Goal: Task Accomplishment & Management: Manage account settings

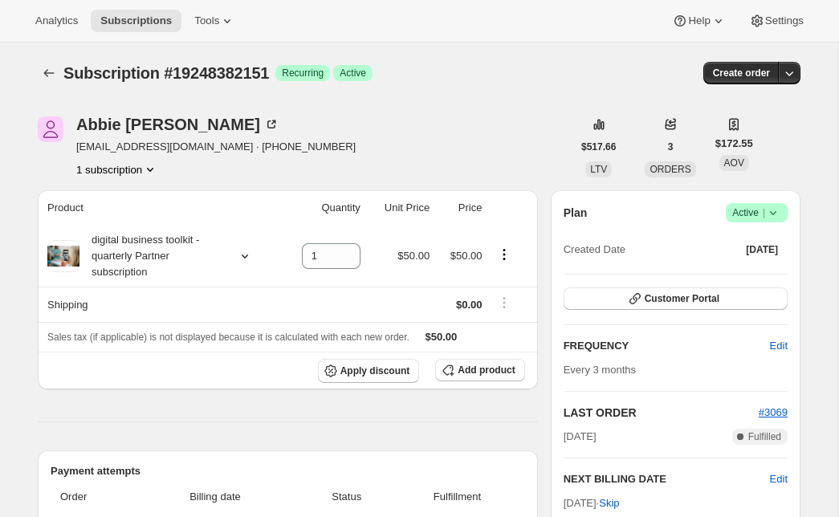
click at [769, 213] on icon at bounding box center [773, 213] width 16 height 16
click at [767, 270] on span "Cancel subscription" at bounding box center [751, 272] width 91 height 12
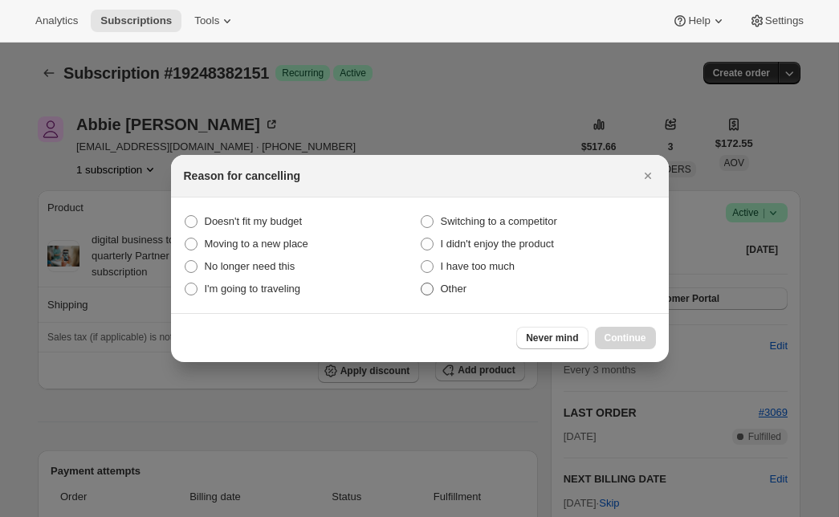
click at [498, 284] on label "Other" at bounding box center [538, 289] width 236 height 22
click at [421, 283] on input "Other" at bounding box center [421, 283] width 1 height 1
radio input "true"
click at [624, 328] on button "Continue" at bounding box center [625, 338] width 61 height 22
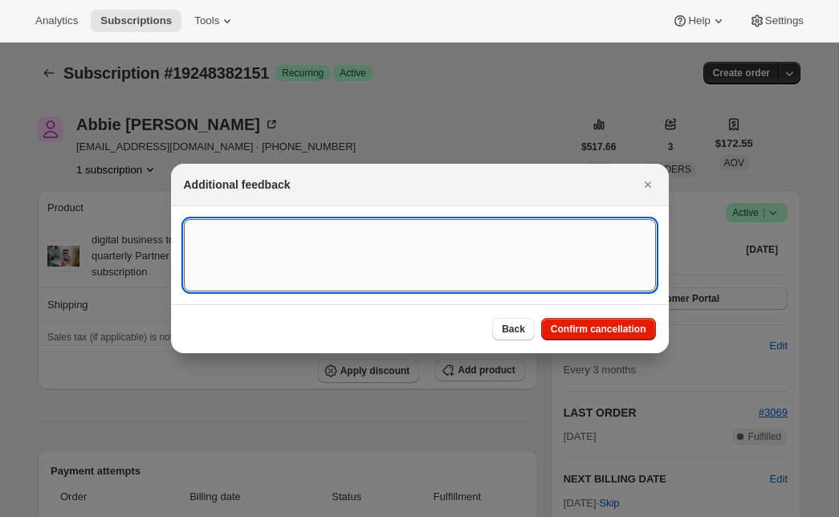
click at [470, 251] on textarea ":rbk:" at bounding box center [420, 255] width 472 height 72
type textarea "customer requested"
click at [621, 336] on span "Confirm cancellation" at bounding box center [599, 329] width 96 height 13
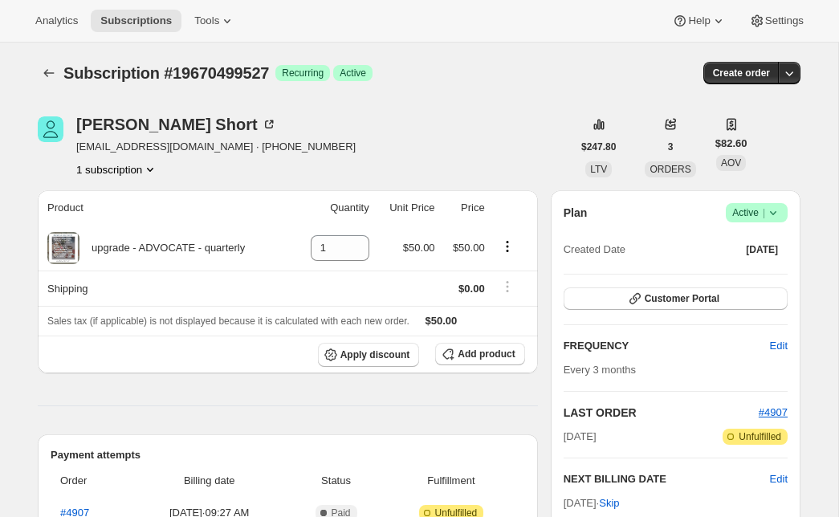
click at [783, 211] on span "Success Active |" at bounding box center [757, 212] width 62 height 19
click at [746, 277] on span "Cancel subscription" at bounding box center [751, 272] width 91 height 12
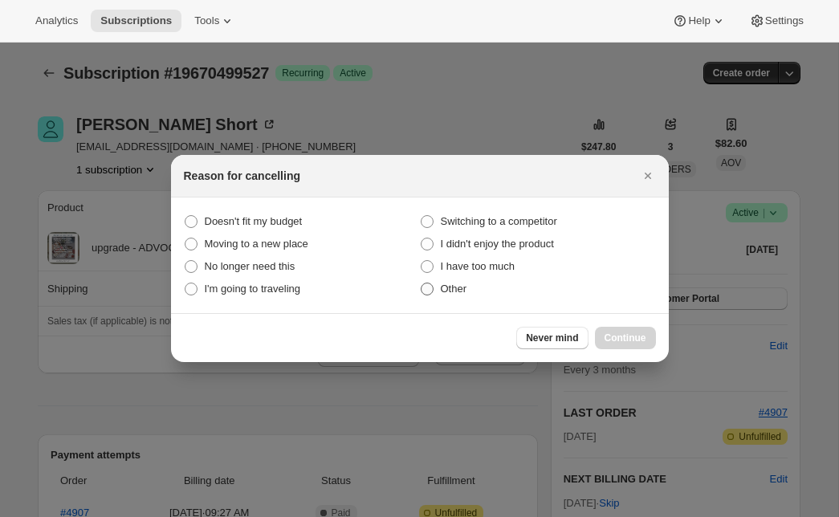
click at [466, 288] on span "Other" at bounding box center [454, 289] width 26 height 12
click at [421, 283] on input "Other" at bounding box center [421, 283] width 1 height 1
radio input "true"
click at [609, 332] on button "Continue" at bounding box center [625, 338] width 61 height 22
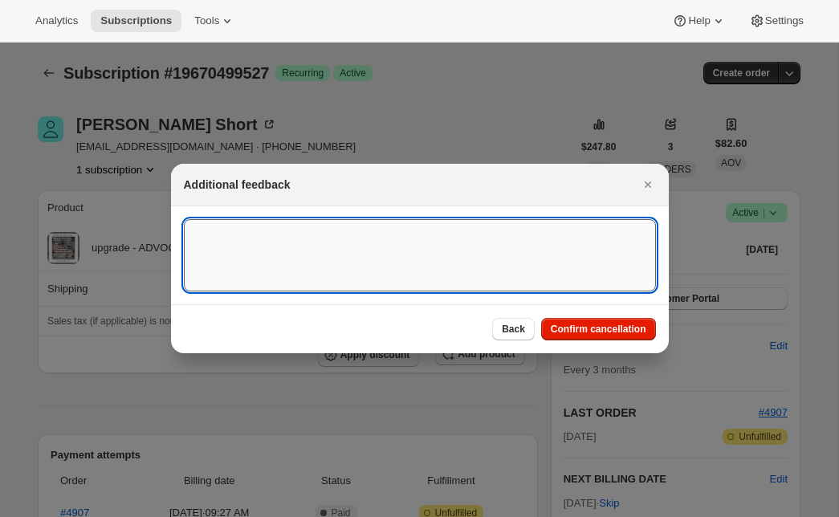
click at [435, 240] on textarea ":rbj:" at bounding box center [420, 255] width 472 height 72
type textarea "Customer requested"
click at [619, 332] on span "Confirm cancellation" at bounding box center [599, 329] width 96 height 13
